Goal: Information Seeking & Learning: Learn about a topic

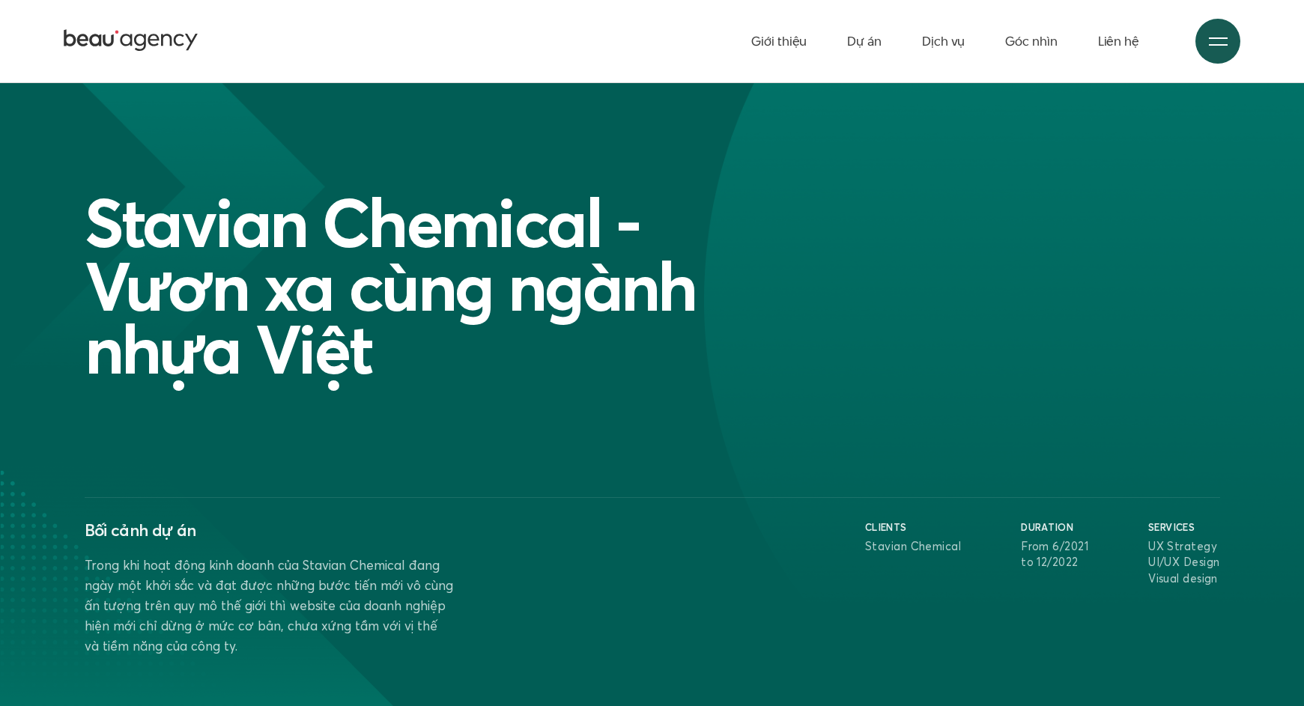
scroll to position [6455, 0]
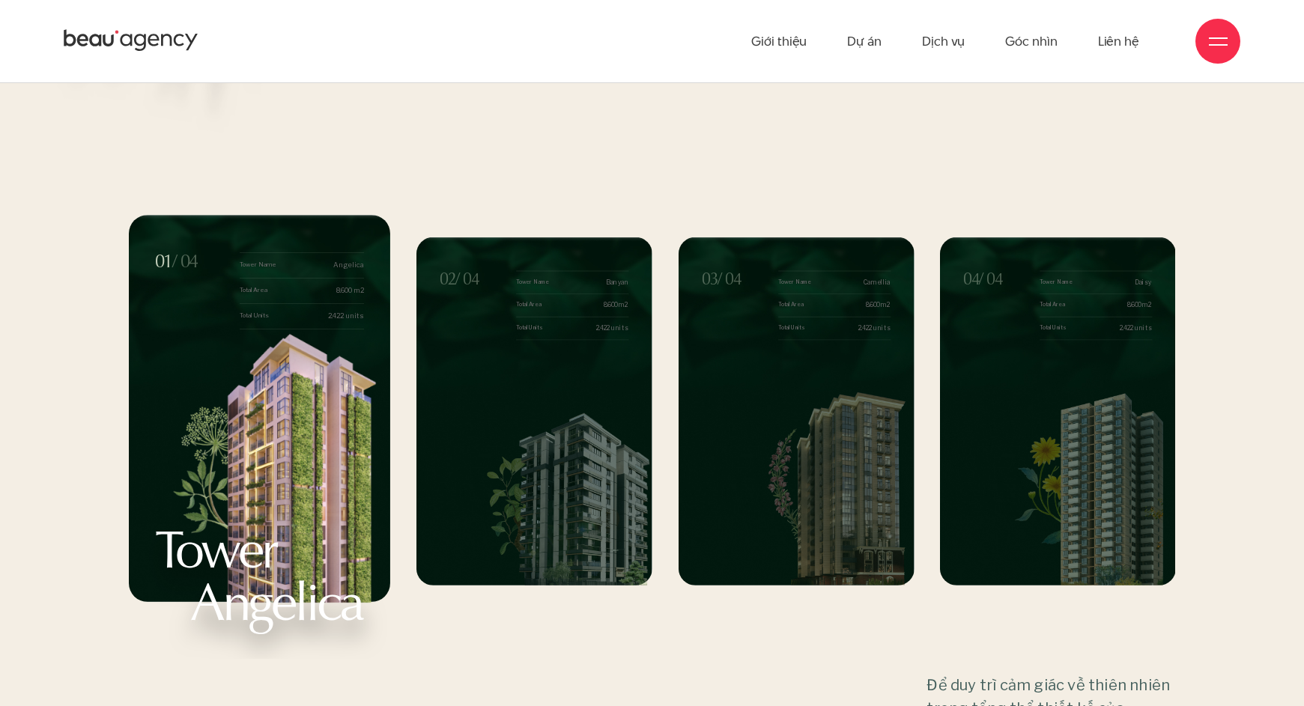
scroll to position [16064, 0]
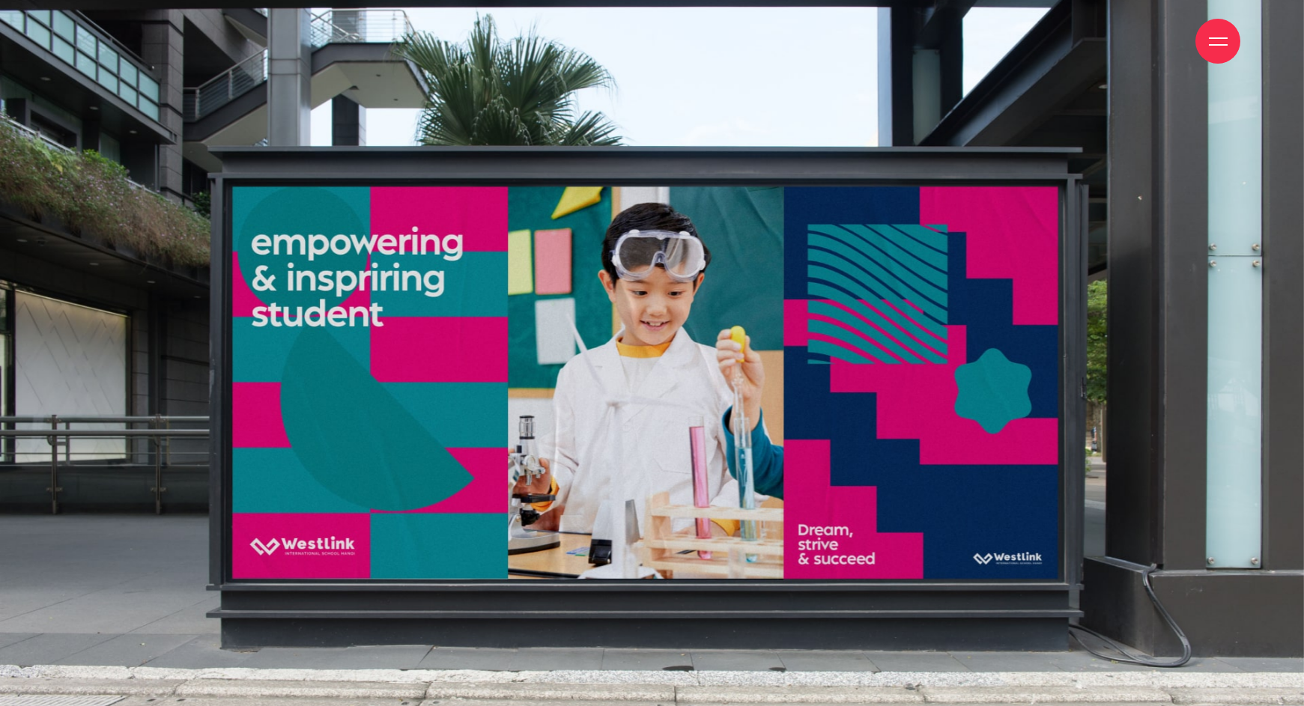
scroll to position [23759, 0]
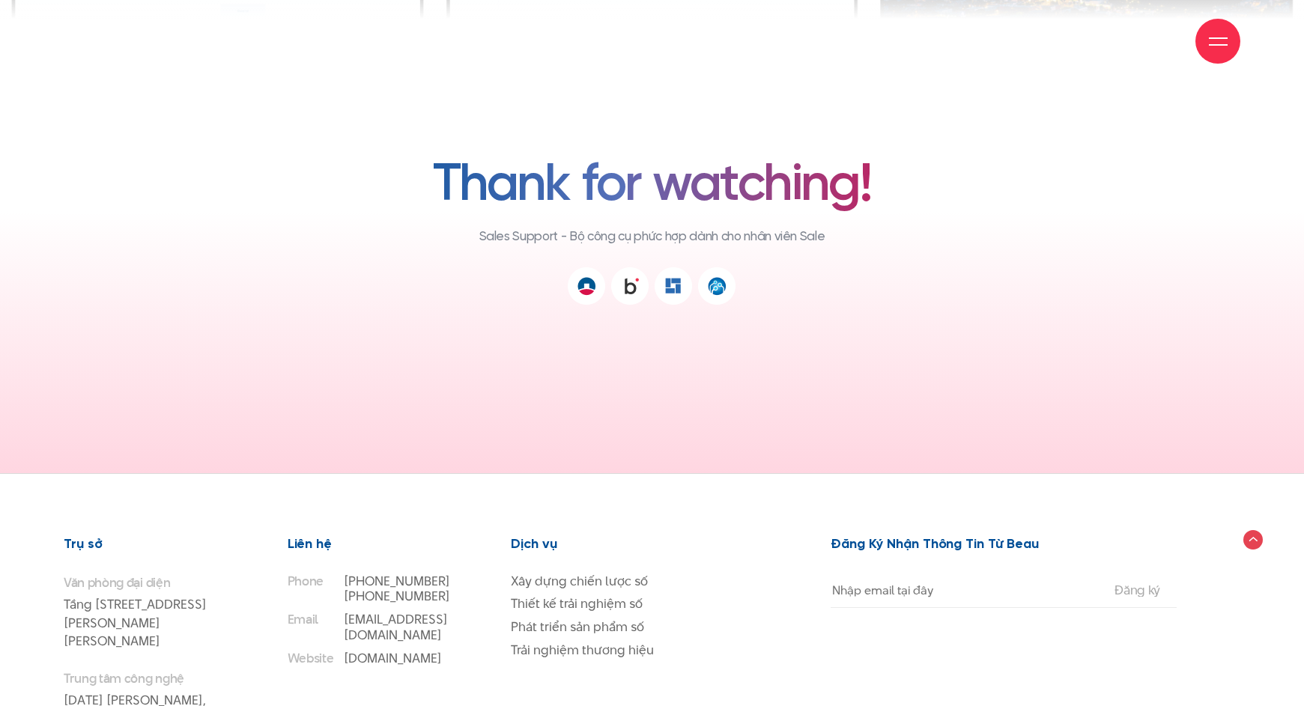
scroll to position [11858, 0]
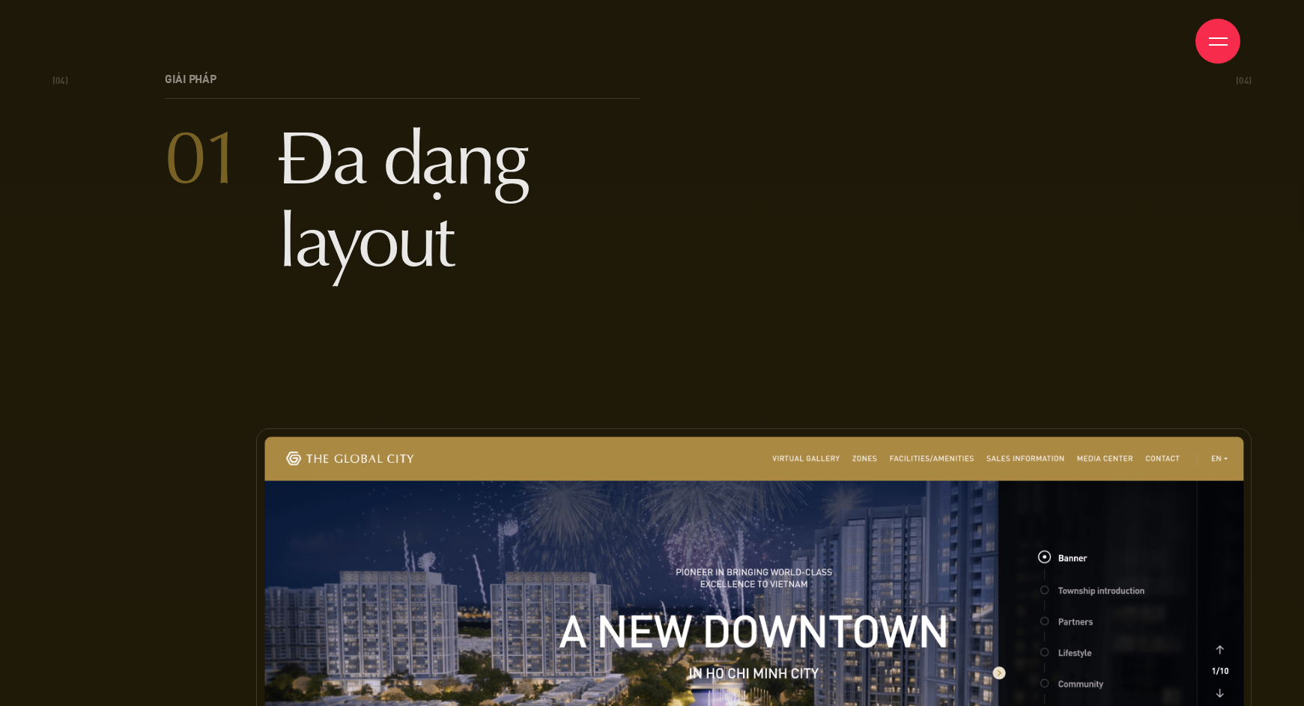
scroll to position [6634, 0]
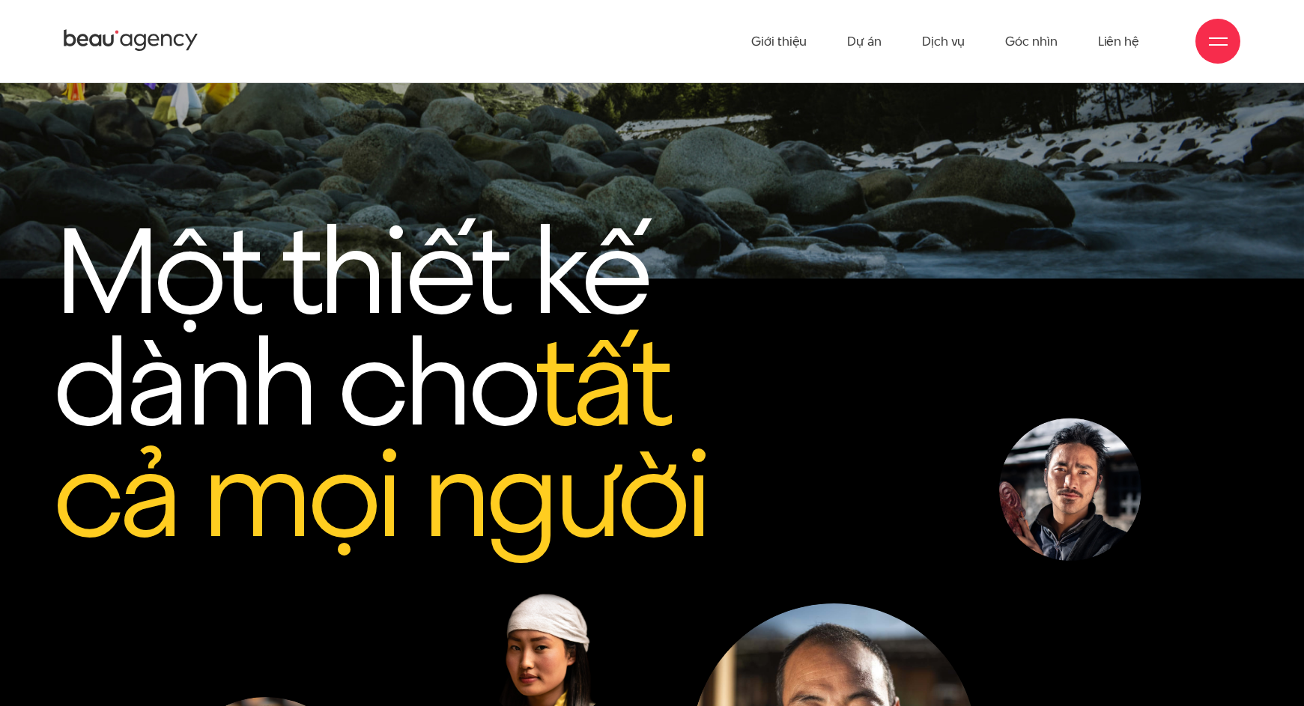
scroll to position [4581, 0]
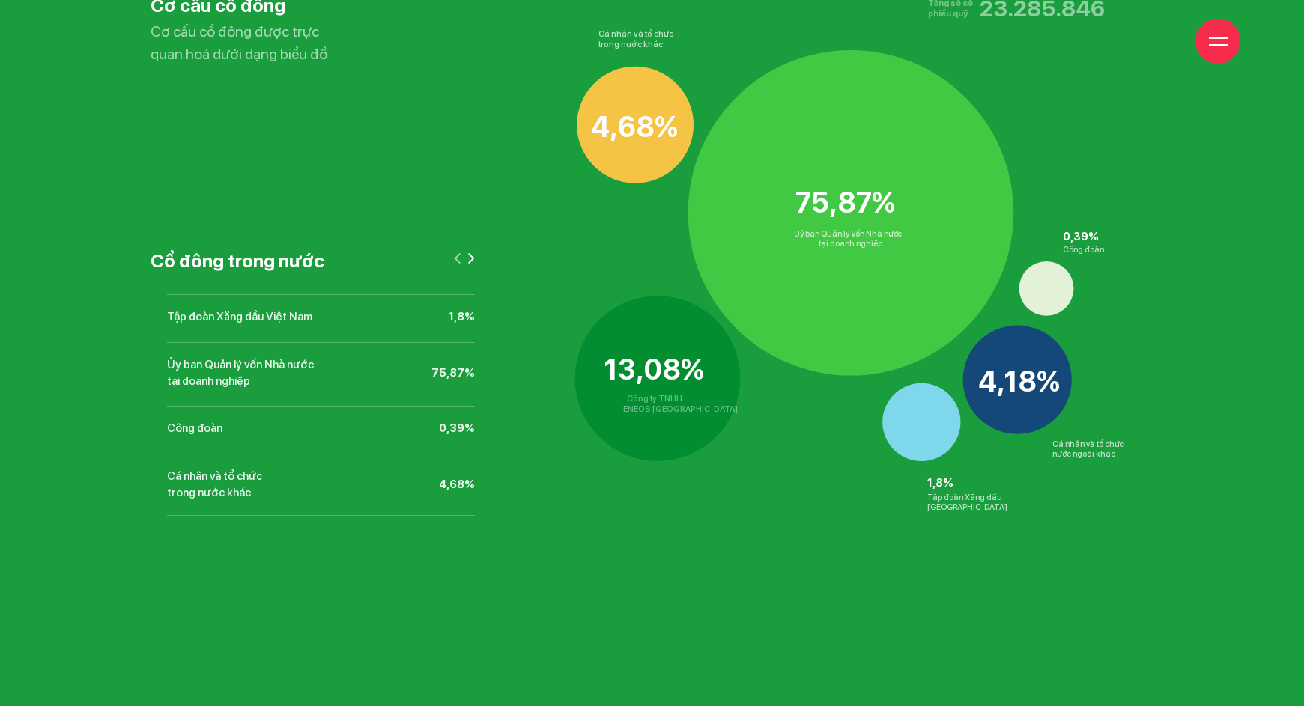
scroll to position [9695, 0]
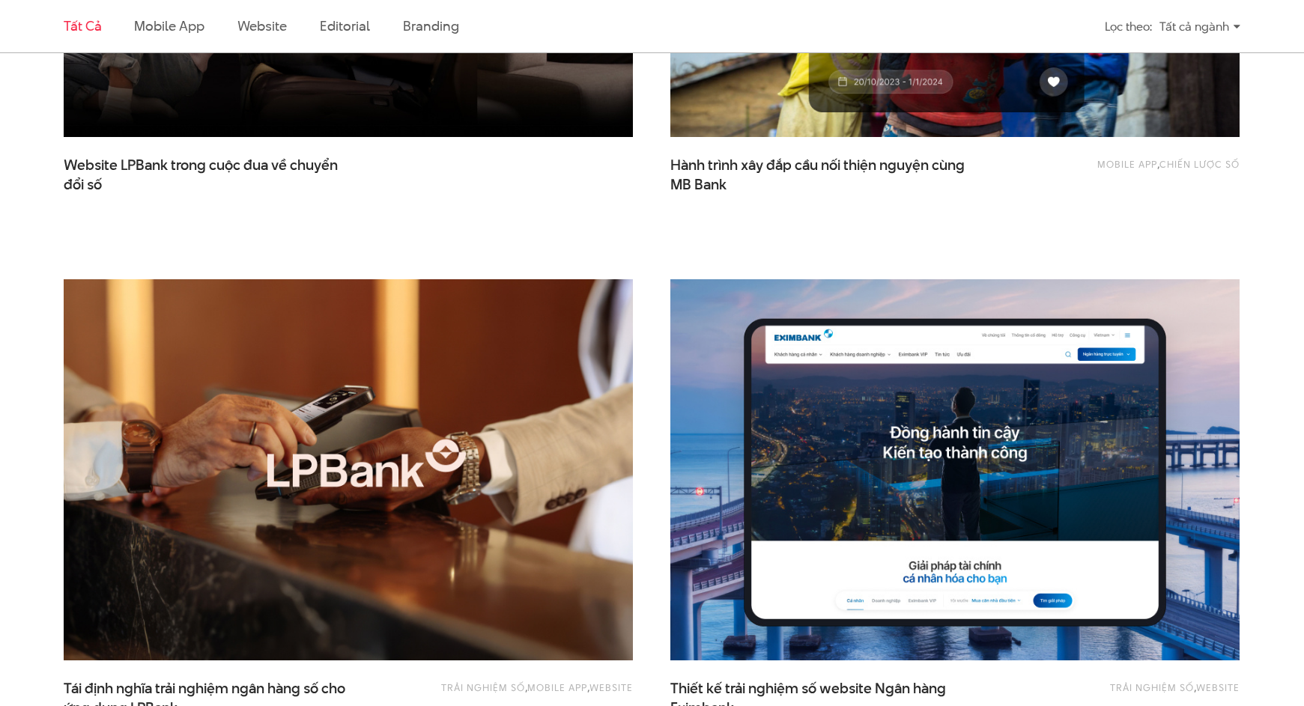
scroll to position [835, 0]
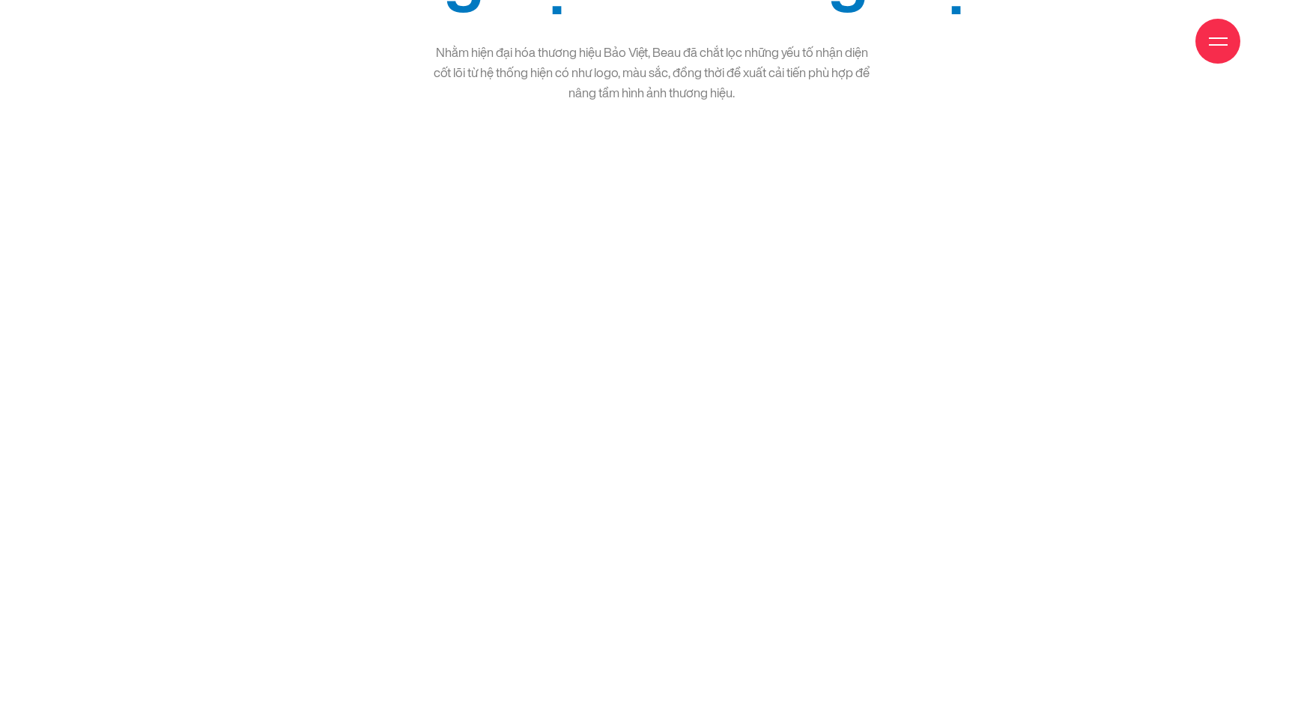
scroll to position [4088, 0]
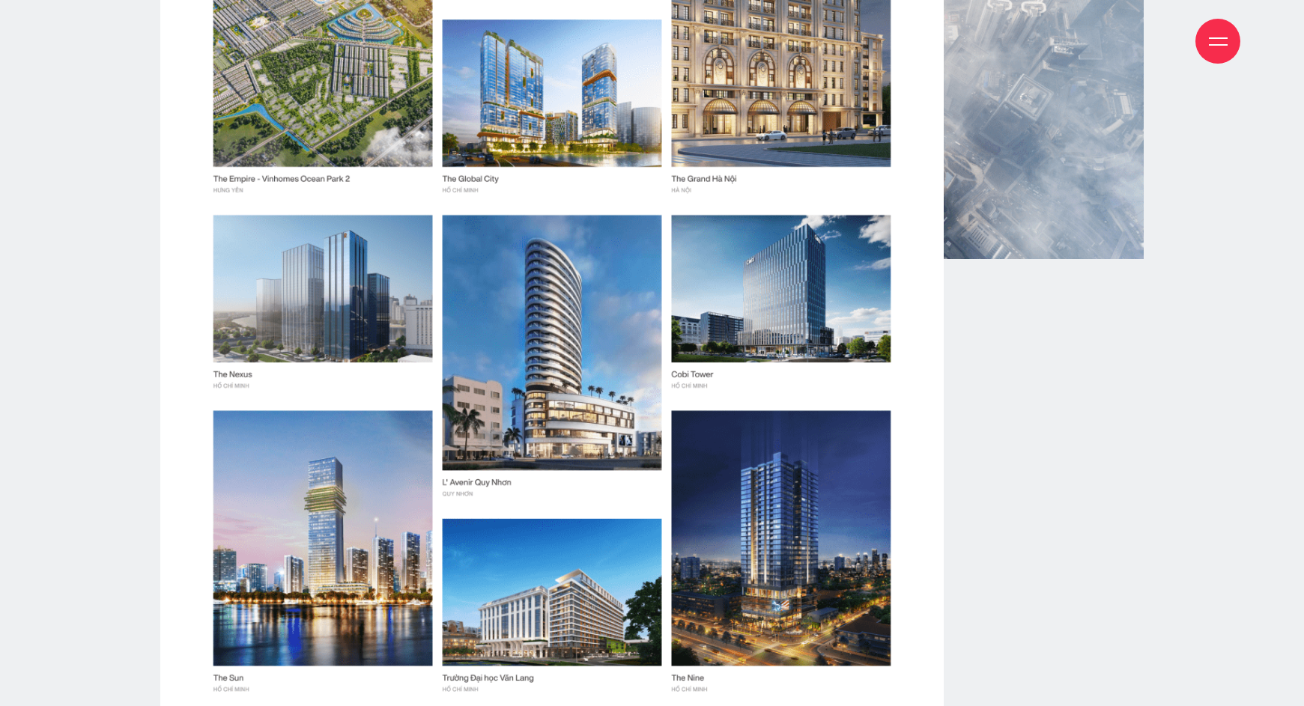
scroll to position [12706, 0]
